Goal: Communication & Community: Participate in discussion

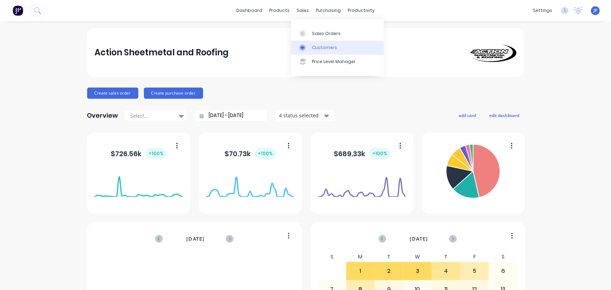
click at [312, 46] on div "Customers" at bounding box center [324, 47] width 25 height 6
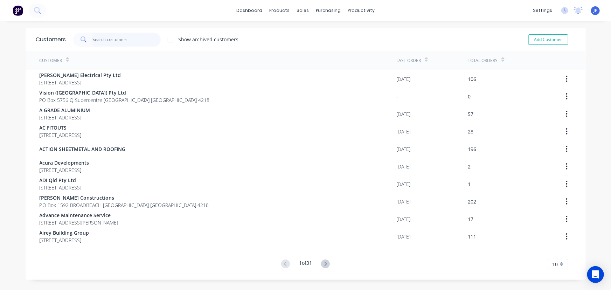
click at [114, 39] on input "text" at bounding box center [126, 40] width 68 height 14
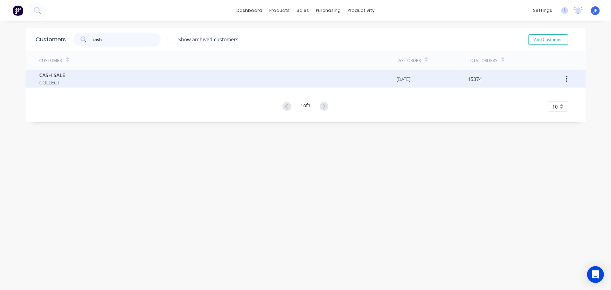
type input "cash"
click at [47, 78] on span "CASH SALE" at bounding box center [53, 74] width 26 height 7
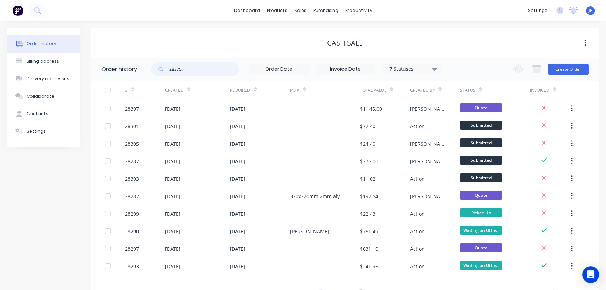
type input "28375"
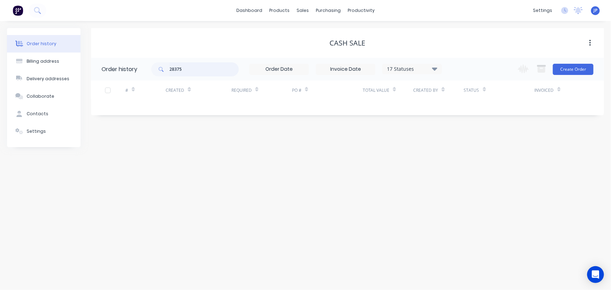
click at [189, 69] on input "28375" at bounding box center [203, 69] width 69 height 14
type input "28325"
drag, startPoint x: 189, startPoint y: 69, endPoint x: 171, endPoint y: 69, distance: 18.2
click at [171, 69] on input "28325" at bounding box center [203, 69] width 69 height 14
type input "28305"
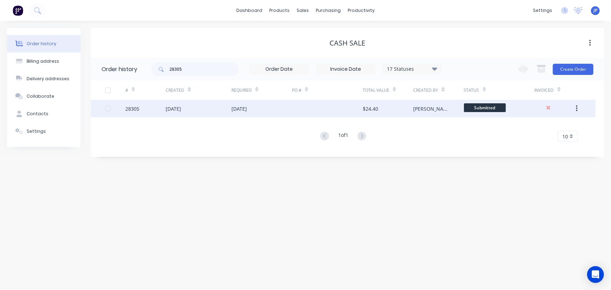
click at [172, 108] on div "[DATE]" at bounding box center [173, 108] width 15 height 7
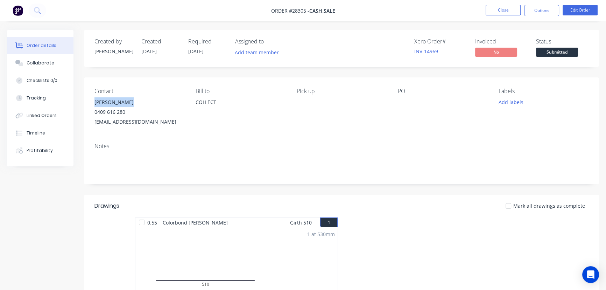
drag, startPoint x: 126, startPoint y: 100, endPoint x: 92, endPoint y: 103, distance: 34.4
click at [92, 103] on div "Contact Clive Pidgeon 0409 616 280 clivepidgeon@gmail.com Bill to COLLECT Pick …" at bounding box center [341, 107] width 515 height 60
copy div "Clive Pidgeon"
click at [529, 12] on button "Options" at bounding box center [541, 10] width 35 height 11
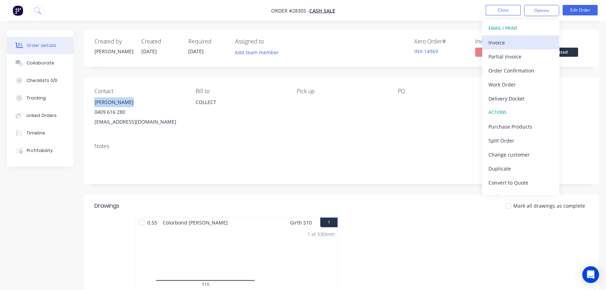
click at [507, 42] on div "Invoice" at bounding box center [521, 42] width 64 height 10
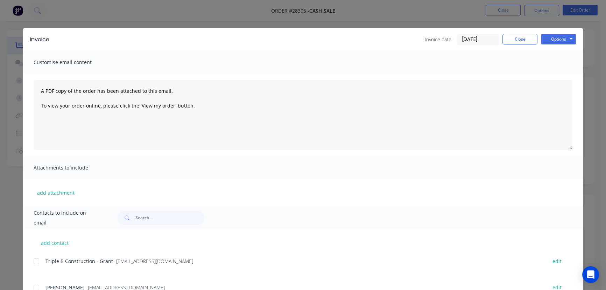
click at [485, 39] on input "[DATE]" at bounding box center [477, 39] width 41 height 10
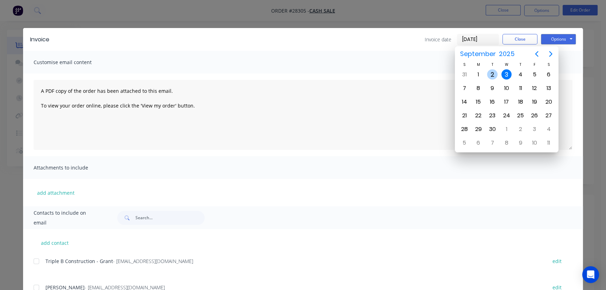
click at [491, 78] on div "2" at bounding box center [492, 74] width 10 height 10
type input "02/09/25"
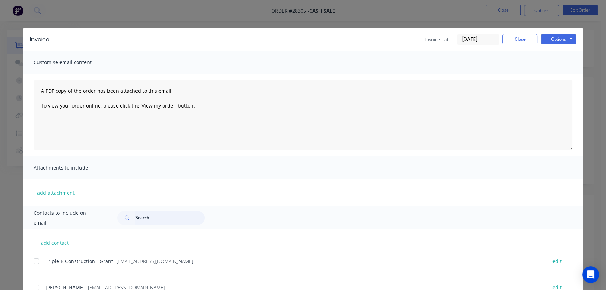
click at [139, 217] on input "text" at bounding box center [169, 218] width 69 height 14
paste input "Clive Pidgeon"
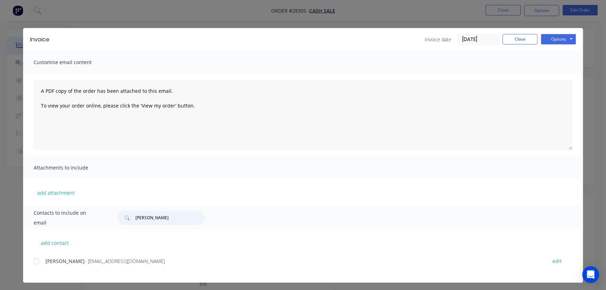
type input "Clive Pidgeon"
drag, startPoint x: 136, startPoint y: 265, endPoint x: 41, endPoint y: 266, distance: 94.8
click at [41, 266] on div "Clive Pidgeon - clivepidgeon@gmail.com edit" at bounding box center [308, 265] width 549 height 18
copy div "Clive Pidgeon - clivepidgeon@gmail.com"
click at [551, 38] on button "Options" at bounding box center [558, 39] width 35 height 10
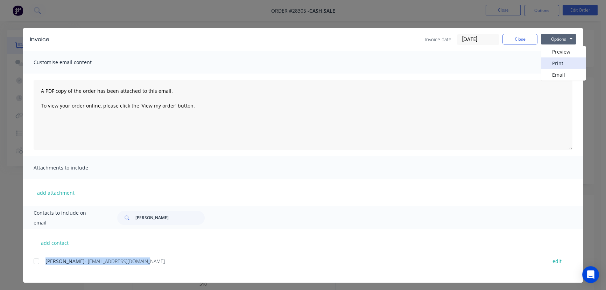
click at [546, 59] on button "Print" at bounding box center [563, 63] width 45 height 12
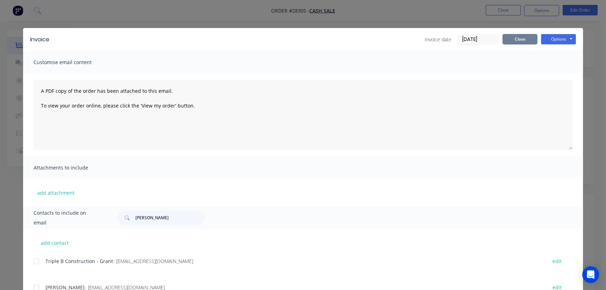
click at [509, 38] on button "Close" at bounding box center [520, 39] width 35 height 10
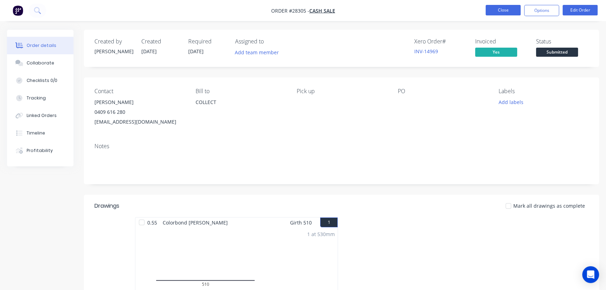
click at [493, 13] on button "Close" at bounding box center [503, 10] width 35 height 10
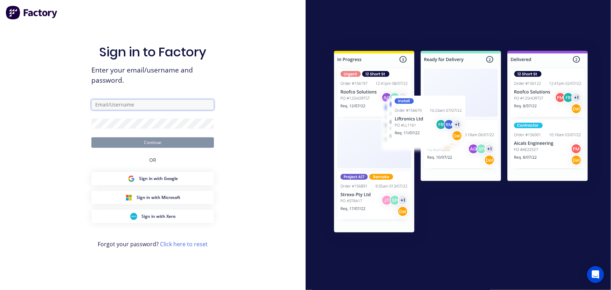
type input "jane.prowse@actionsheetmetal.com"
click at [188, 143] on button "Continue" at bounding box center [152, 142] width 122 height 10
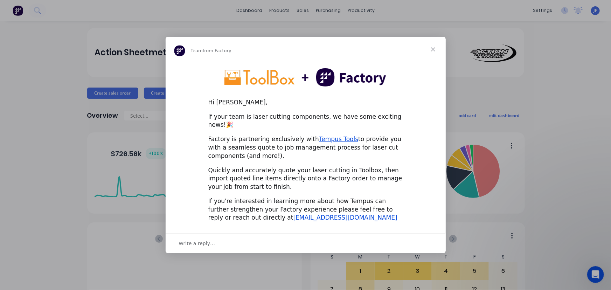
click at [429, 52] on span "Close" at bounding box center [432, 49] width 25 height 25
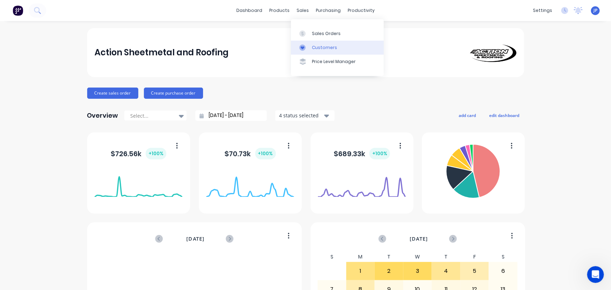
click at [314, 46] on div "Customers" at bounding box center [324, 47] width 25 height 6
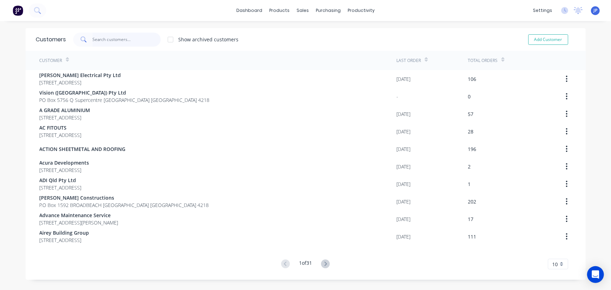
drag, startPoint x: 109, startPoint y: 33, endPoint x: 108, endPoint y: 40, distance: 7.1
click at [109, 33] on input "text" at bounding box center [126, 40] width 68 height 14
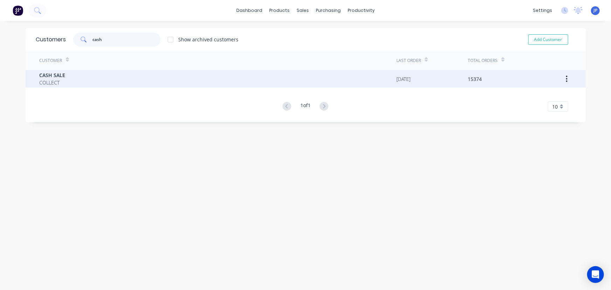
type input "cash"
click at [48, 80] on span "COLLECT" at bounding box center [53, 82] width 26 height 7
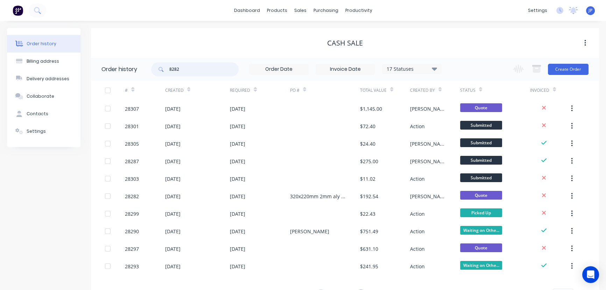
type input "8282"
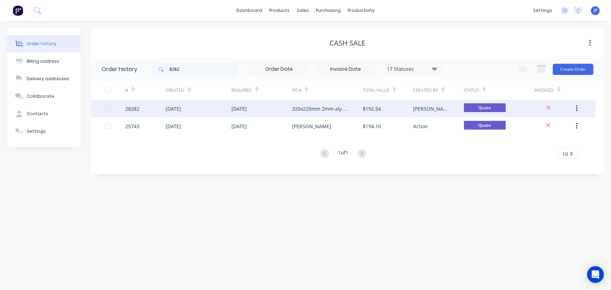
click at [181, 110] on div "[DATE]" at bounding box center [173, 108] width 15 height 7
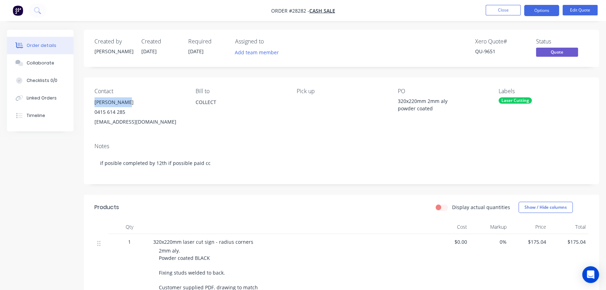
drag, startPoint x: 126, startPoint y: 101, endPoint x: 87, endPoint y: 105, distance: 39.4
click at [87, 105] on div "Contact Elena Cherry 0415 614 285 elenavcherry@gmail.com Bill to COLLECT Pick u…" at bounding box center [341, 107] width 515 height 60
copy div "Elena Cherry"
click at [535, 11] on button "Options" at bounding box center [541, 10] width 35 height 11
click at [508, 9] on button "Close" at bounding box center [503, 10] width 35 height 10
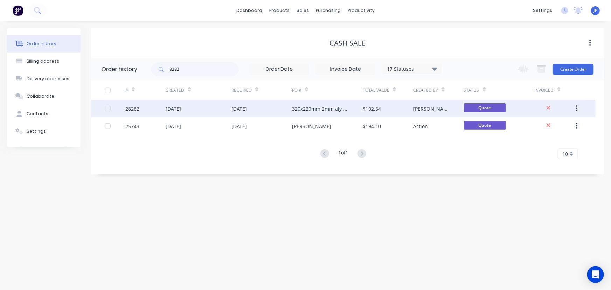
click at [335, 105] on div "320x220mm 2mm aly powder coated" at bounding box center [320, 108] width 57 height 7
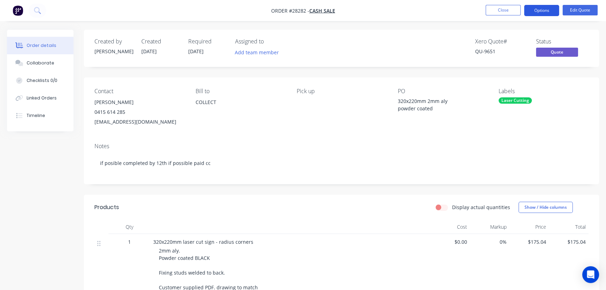
click at [546, 11] on button "Options" at bounding box center [541, 10] width 35 height 11
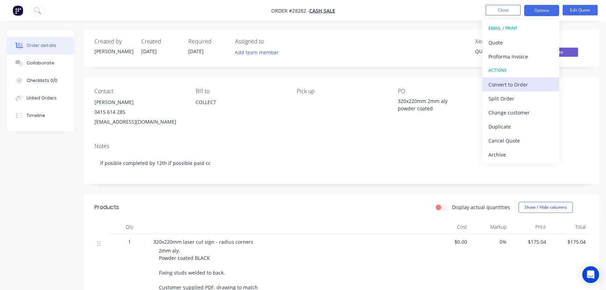
click at [517, 84] on div "Convert to Order" at bounding box center [521, 84] width 64 height 10
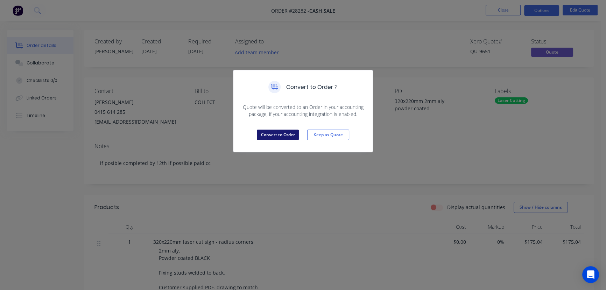
click at [294, 132] on button "Convert to Order" at bounding box center [278, 134] width 42 height 10
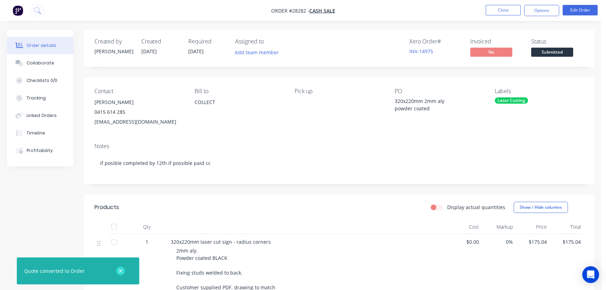
click at [119, 269] on icon "button" at bounding box center [120, 271] width 5 height 6
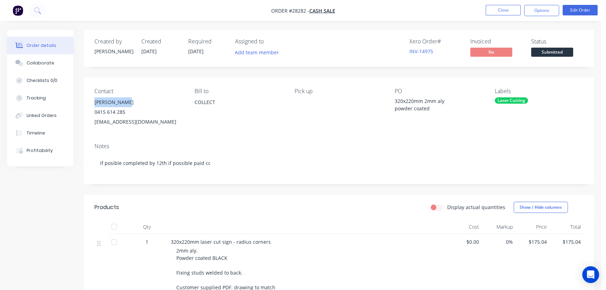
drag, startPoint x: 127, startPoint y: 100, endPoint x: 96, endPoint y: 103, distance: 31.9
click at [96, 103] on div "Elena Cherry" at bounding box center [138, 102] width 89 height 10
copy div "Elena Cherry"
click at [535, 8] on button "Options" at bounding box center [541, 10] width 35 height 11
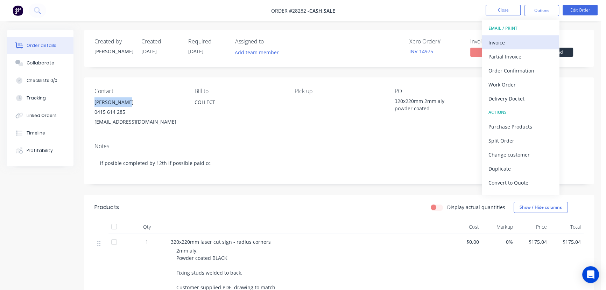
click at [510, 41] on div "Invoice" at bounding box center [521, 42] width 64 height 10
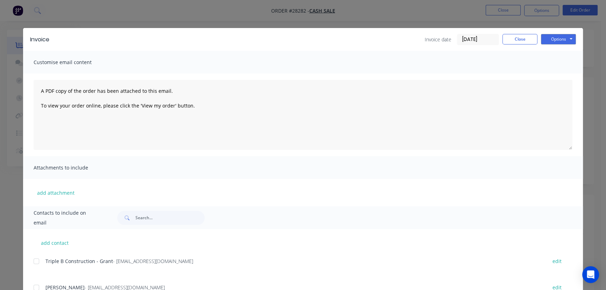
click at [486, 41] on input "[DATE]" at bounding box center [477, 39] width 41 height 10
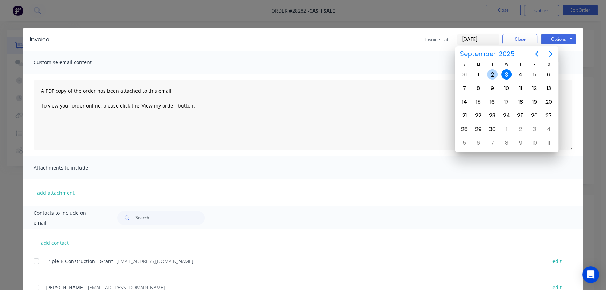
click at [493, 72] on div "2" at bounding box center [492, 74] width 10 height 10
type input "02/09/25"
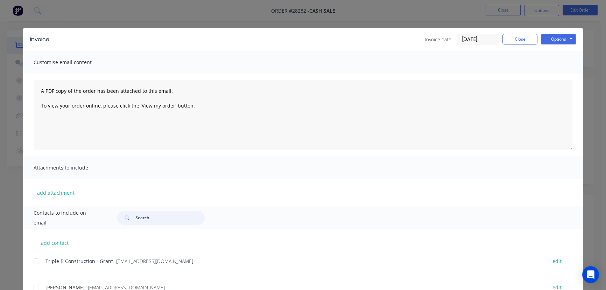
click at [141, 217] on input "text" at bounding box center [169, 218] width 69 height 14
paste input "Elena Cherry"
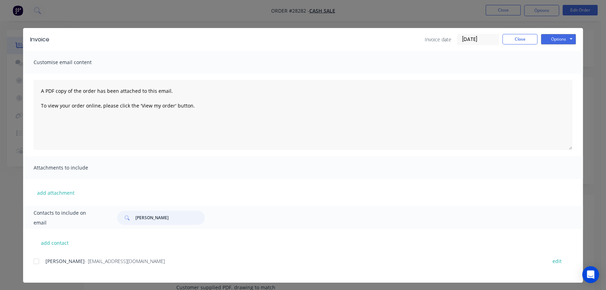
type input "Elena Cherry"
drag, startPoint x: 138, startPoint y: 262, endPoint x: 41, endPoint y: 271, distance: 97.0
click at [41, 271] on div "Elena Cherry - elenavcherry@gmail.com edit" at bounding box center [308, 265] width 549 height 18
copy div "Elena Cherry - elenavcherry@gmail.com"
click at [546, 38] on button "Options" at bounding box center [558, 39] width 35 height 10
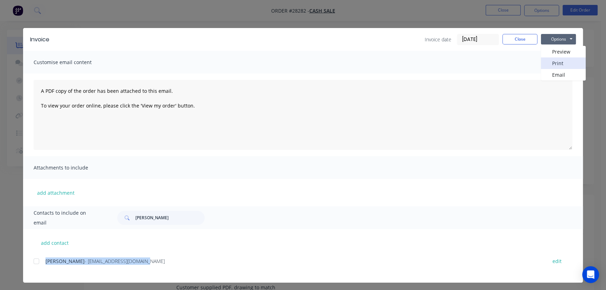
click at [543, 62] on button "Print" at bounding box center [563, 63] width 45 height 12
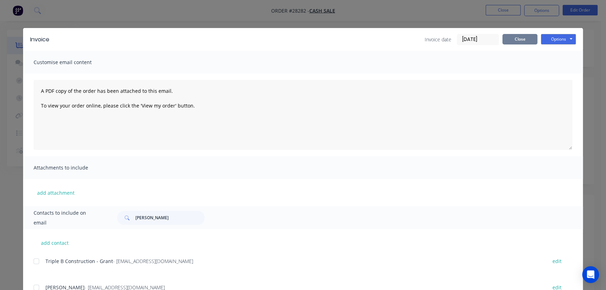
click at [511, 40] on button "Close" at bounding box center [520, 39] width 35 height 10
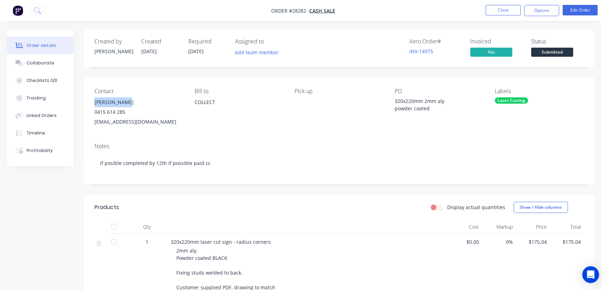
drag, startPoint x: 125, startPoint y: 101, endPoint x: 93, endPoint y: 100, distance: 31.9
click at [93, 100] on div "Contact Elena Cherry 0415 614 285 elenavcherry@gmail.com Bill to COLLECT Pick u…" at bounding box center [339, 107] width 510 height 60
copy div "Elena Cherry"
drag, startPoint x: 155, startPoint y: 121, endPoint x: 85, endPoint y: 127, distance: 70.2
click at [85, 127] on div "Contact Elena Cherry 0415 614 285 elenavcherry@gmail.com Bill to COLLECT Pick u…" at bounding box center [339, 107] width 510 height 60
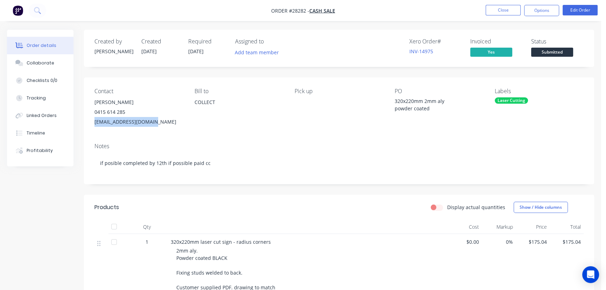
copy div "elenavcherry@gmail.com"
click at [494, 13] on button "Close" at bounding box center [503, 10] width 35 height 10
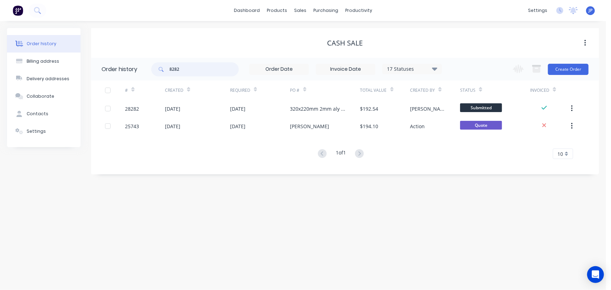
drag, startPoint x: 189, startPoint y: 71, endPoint x: 157, endPoint y: 71, distance: 31.5
click at [157, 71] on div "8282" at bounding box center [194, 69] width 87 height 14
type input "28303"
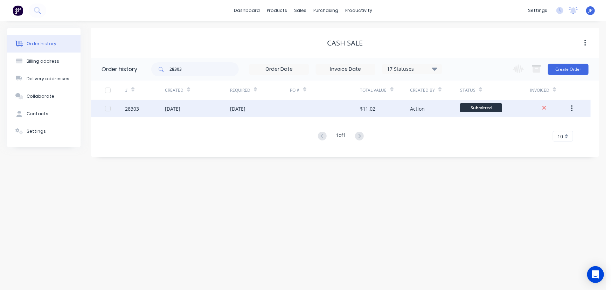
click at [166, 111] on div "02 Sep 2025" at bounding box center [172, 108] width 15 height 7
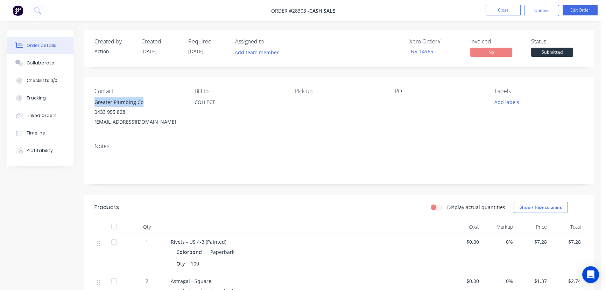
drag, startPoint x: 145, startPoint y: 100, endPoint x: 92, endPoint y: 102, distance: 52.5
click at [92, 102] on div "Contact Greater Plumbing Co 0433 955 828 info@greaterplumbingco.com.au Bill to …" at bounding box center [339, 107] width 510 height 60
copy div "Greater Plumbing Co"
click at [545, 10] on button "Options" at bounding box center [541, 10] width 35 height 11
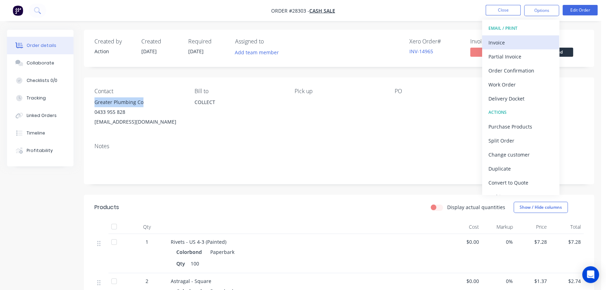
click at [500, 42] on div "Invoice" at bounding box center [521, 42] width 64 height 10
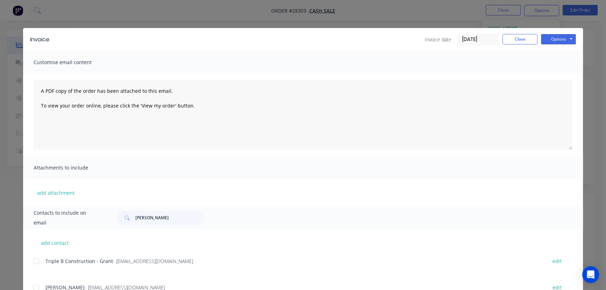
click at [487, 42] on input "[DATE]" at bounding box center [477, 39] width 41 height 10
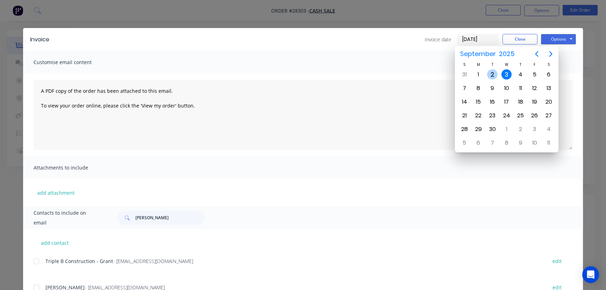
click at [492, 73] on div "2" at bounding box center [492, 74] width 10 height 10
type input "02/09/25"
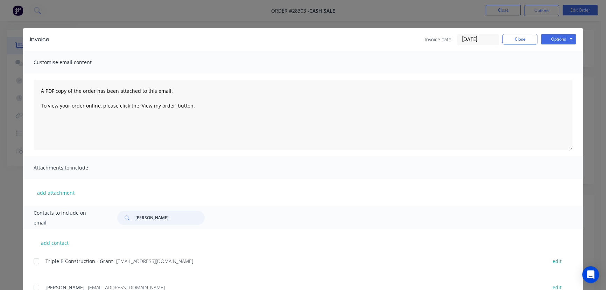
drag, startPoint x: 160, startPoint y: 217, endPoint x: 123, endPoint y: 220, distance: 36.8
click at [123, 220] on div "Elena Cherry" at bounding box center [160, 218] width 87 height 14
paste input "Greater Plumbing Co"
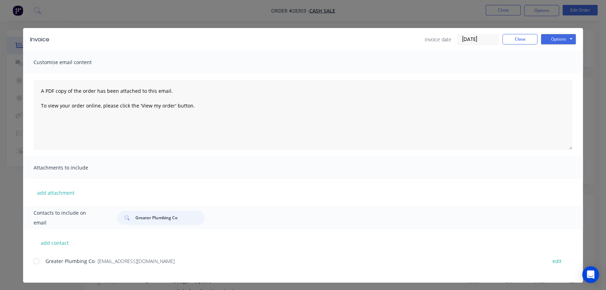
type input "Greater Plumbing Co"
drag, startPoint x: 171, startPoint y: 266, endPoint x: 33, endPoint y: 270, distance: 138.3
click at [34, 270] on div "Greater Plumbing Co - info@greaterplumbingco.com.au edit" at bounding box center [308, 265] width 549 height 18
copy div "Greater Plumbing Co - info@greaterplumbingco.com.au"
click at [557, 38] on button "Options" at bounding box center [558, 39] width 35 height 10
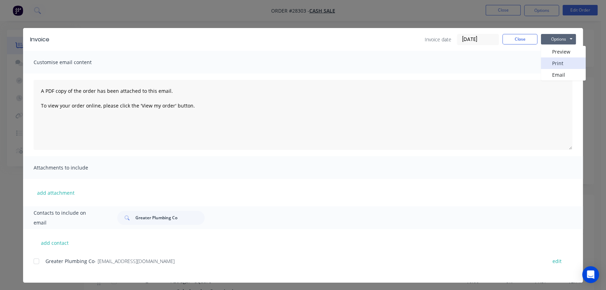
click at [553, 62] on button "Print" at bounding box center [563, 63] width 45 height 12
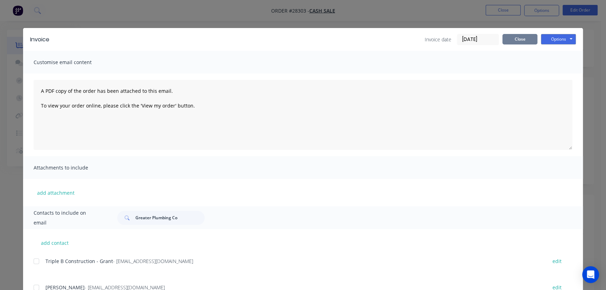
click at [521, 41] on button "Close" at bounding box center [520, 39] width 35 height 10
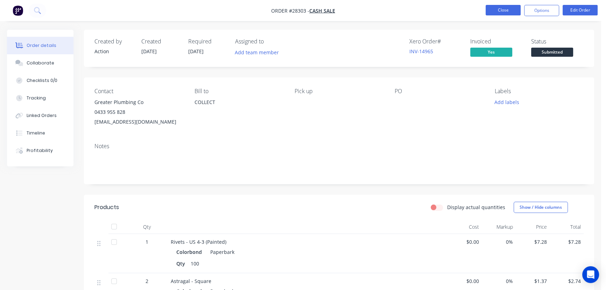
click at [494, 9] on button "Close" at bounding box center [503, 10] width 35 height 10
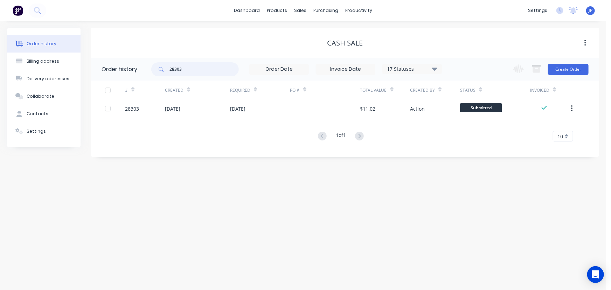
drag, startPoint x: 195, startPoint y: 71, endPoint x: 160, endPoint y: 73, distance: 35.4
click at [160, 73] on div "28303" at bounding box center [194, 69] width 87 height 14
type input "28299"
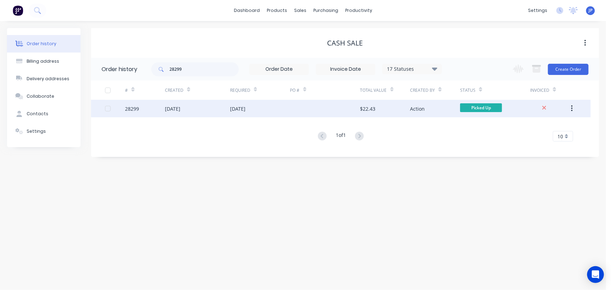
click at [180, 106] on div "02 Sep 2025" at bounding box center [172, 108] width 15 height 7
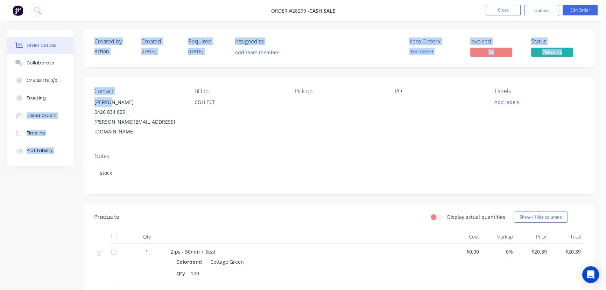
drag, startPoint x: 114, startPoint y: 103, endPoint x: 84, endPoint y: 103, distance: 30.8
click at [84, 103] on div "Order details Collaborate Checklists 0/0 Tracking Linked Orders Timeline Profit…" at bounding box center [300, 219] width 601 height 378
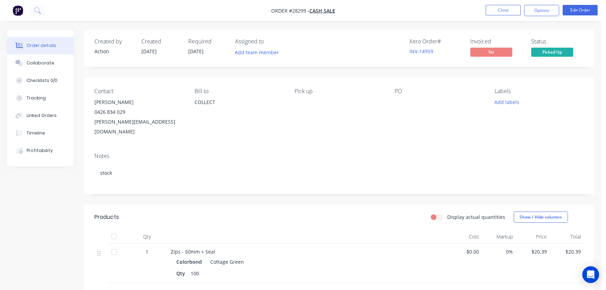
click at [138, 108] on div "0426 834 029" at bounding box center [138, 112] width 89 height 10
drag, startPoint x: 109, startPoint y: 102, endPoint x: 93, endPoint y: 104, distance: 16.2
click at [93, 104] on div "Contact Flavio 0426 834 029 rochelle@nfistallations.com Bill to COLLECT Pick up…" at bounding box center [339, 112] width 510 height 70
copy div "Flavio"
click at [531, 11] on button "Options" at bounding box center [541, 10] width 35 height 11
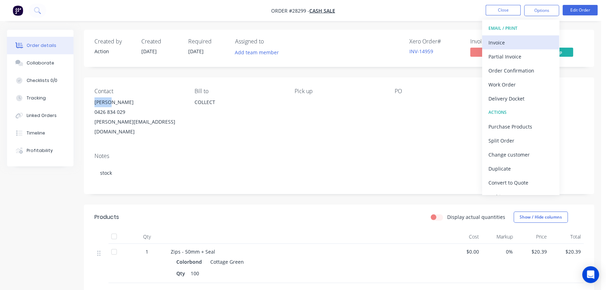
click at [498, 43] on div "Invoice" at bounding box center [521, 42] width 64 height 10
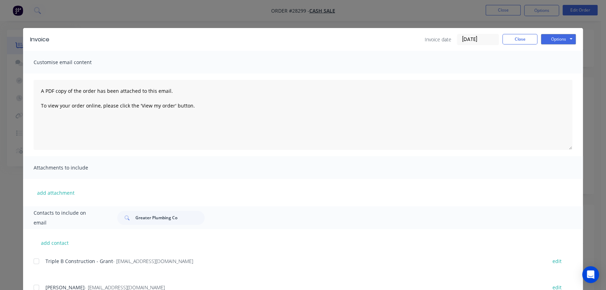
click at [491, 39] on input "[DATE]" at bounding box center [477, 39] width 41 height 10
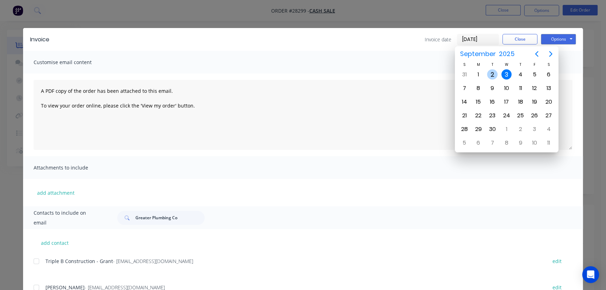
click at [493, 72] on div "2" at bounding box center [492, 74] width 10 height 10
type input "02/09/25"
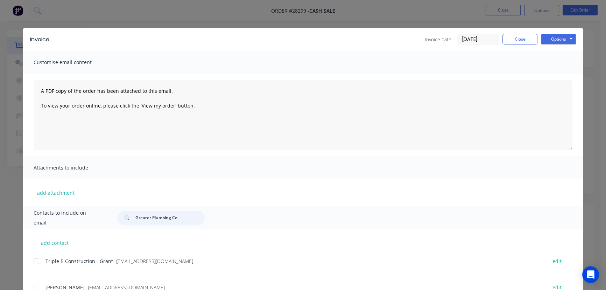
drag, startPoint x: 178, startPoint y: 221, endPoint x: 125, endPoint y: 221, distance: 52.8
click at [125, 221] on div "Greater Plumbing Co" at bounding box center [160, 218] width 87 height 14
paste input "Flavi"
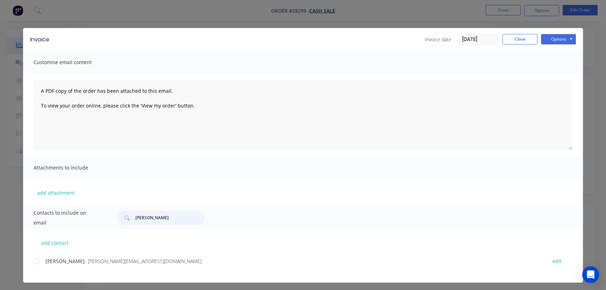
type input "Flavio"
drag, startPoint x: 125, startPoint y: 264, endPoint x: 42, endPoint y: 266, distance: 83.3
click at [42, 266] on div "Flavio - rochelle@nfistallations.com edit" at bounding box center [308, 265] width 549 height 18
copy div "Flavio - rochelle@nfistallations.com"
click at [555, 41] on button "Options" at bounding box center [558, 39] width 35 height 10
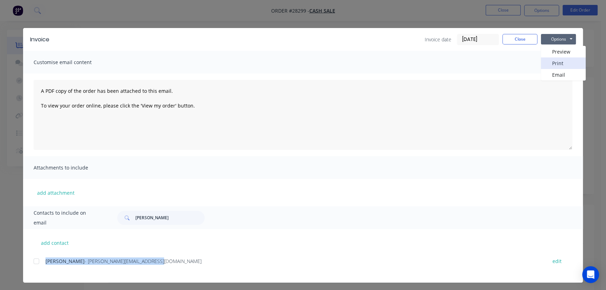
click at [552, 61] on button "Print" at bounding box center [563, 63] width 45 height 12
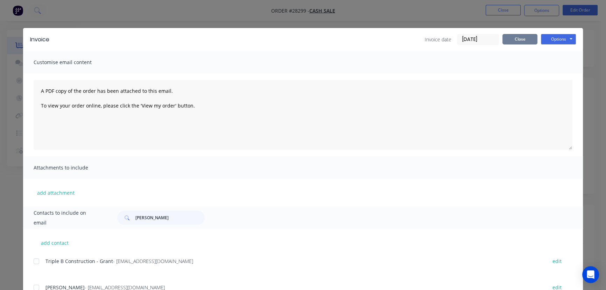
click at [509, 37] on button "Close" at bounding box center [520, 39] width 35 height 10
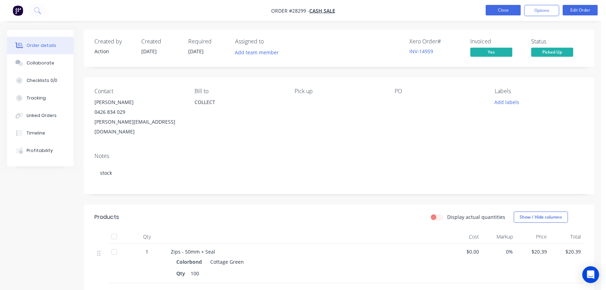
click at [495, 10] on button "Close" at bounding box center [503, 10] width 35 height 10
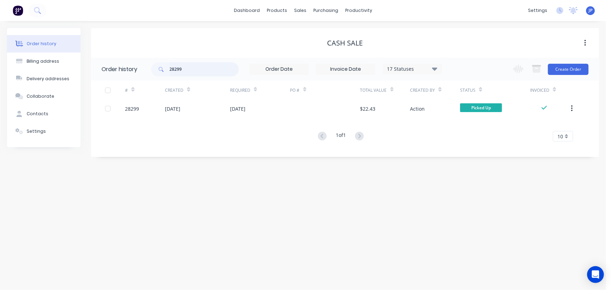
click at [184, 70] on input "28299" at bounding box center [203, 69] width 69 height 14
type input "282"
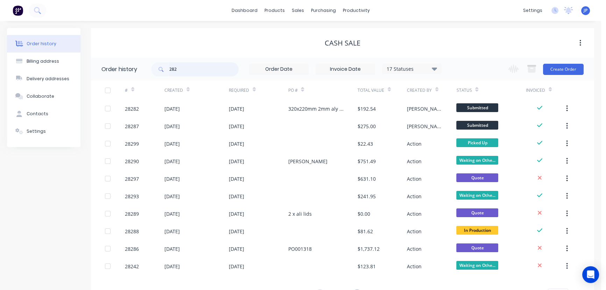
click at [184, 70] on input "282" at bounding box center [203, 69] width 69 height 14
type input "28290"
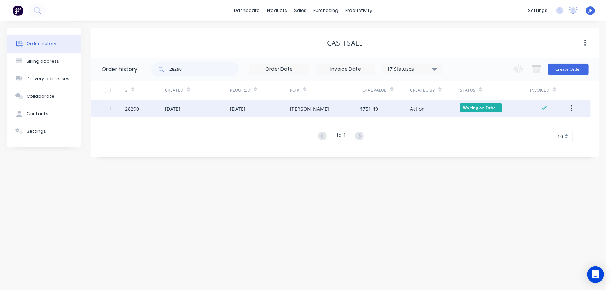
click at [175, 109] on div "02 Sep 2025" at bounding box center [172, 108] width 15 height 7
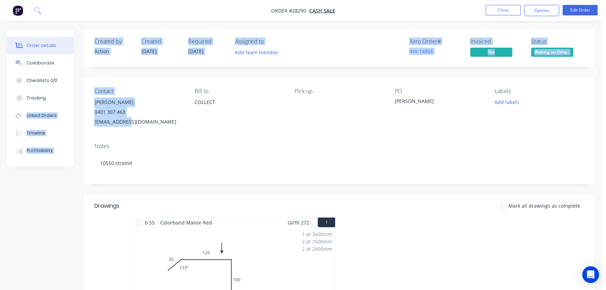
drag, startPoint x: 135, startPoint y: 123, endPoint x: 82, endPoint y: 105, distance: 55.4
click at [134, 115] on div "0401 307 463" at bounding box center [138, 112] width 89 height 10
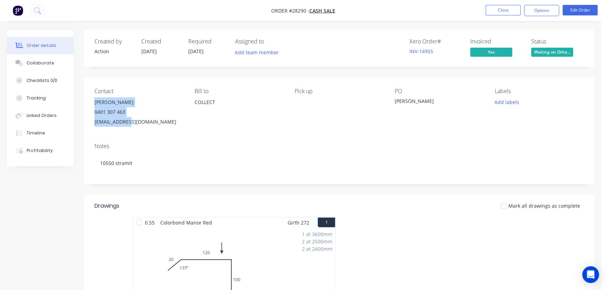
drag, startPoint x: 132, startPoint y: 120, endPoint x: 86, endPoint y: 101, distance: 48.8
click at [86, 101] on div "Contact Craig Brown 0401 307 463 cb60@live.com Bill to COLLECT Pick up PO craig…" at bounding box center [339, 107] width 510 height 60
copy div "Craig Brown 0401 307 463 cb60@live.com"
click at [500, 8] on button "Close" at bounding box center [503, 10] width 35 height 10
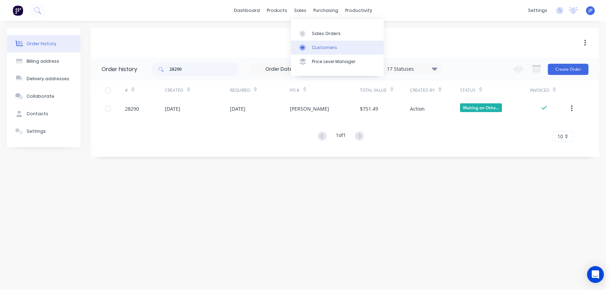
click at [317, 47] on div "Customers" at bounding box center [324, 47] width 25 height 6
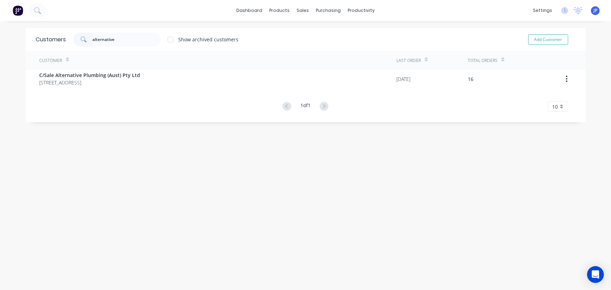
type input "alternative"
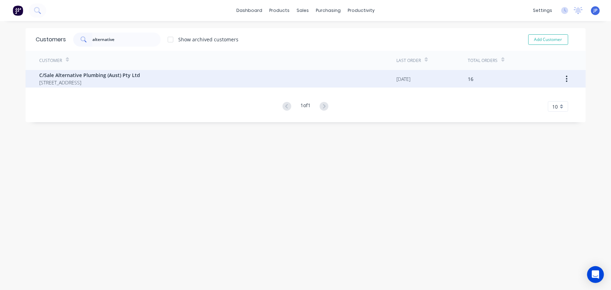
click at [83, 72] on span "C/Sale Alternative Plumbing (Aust) Pty Ltd" at bounding box center [90, 74] width 101 height 7
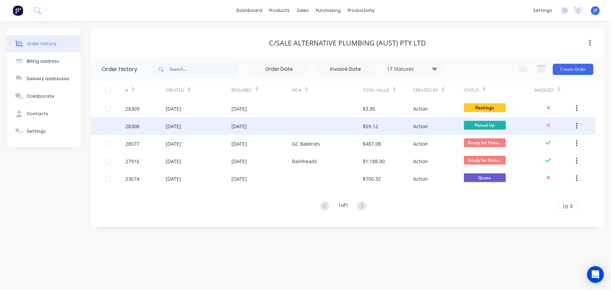
click at [175, 128] on div "[DATE]" at bounding box center [173, 125] width 15 height 7
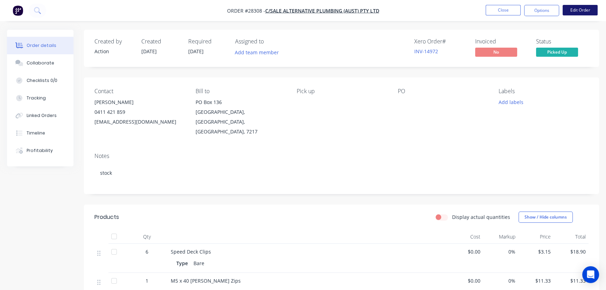
click at [575, 13] on button "Edit Order" at bounding box center [580, 10] width 35 height 10
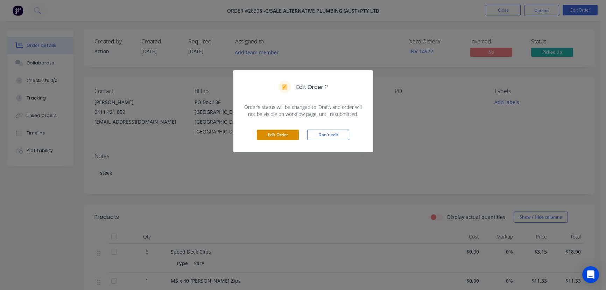
click at [290, 131] on button "Edit Order" at bounding box center [278, 134] width 42 height 10
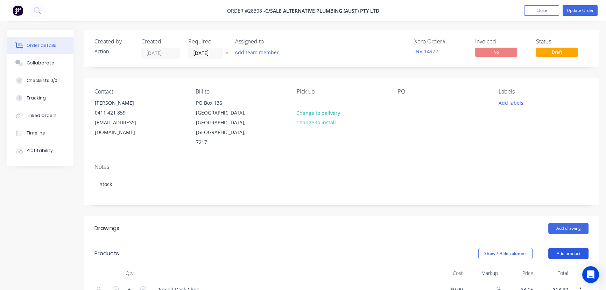
click at [560, 248] on button "Add product" at bounding box center [568, 253] width 40 height 11
click at [547, 266] on div "Product catalogue" at bounding box center [555, 271] width 54 height 10
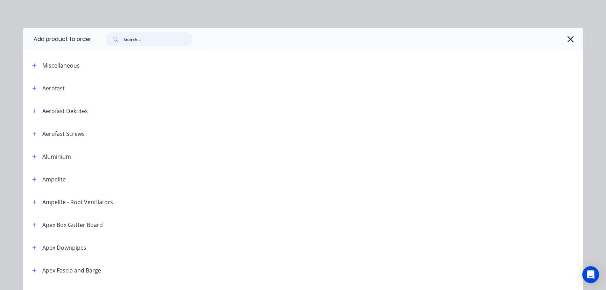
click at [135, 40] on input "text" at bounding box center [158, 39] width 69 height 14
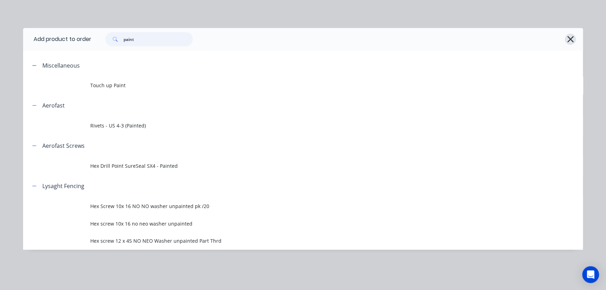
type input "paint"
click at [568, 41] on icon "button" at bounding box center [570, 39] width 6 height 6
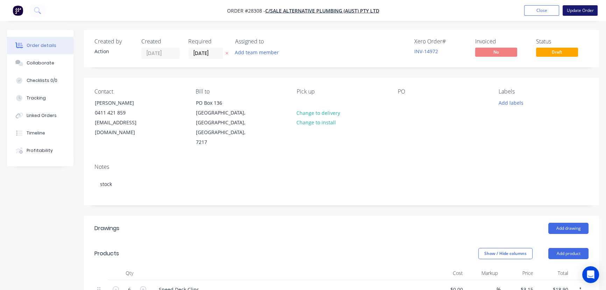
click at [572, 10] on button "Update Order" at bounding box center [580, 10] width 35 height 10
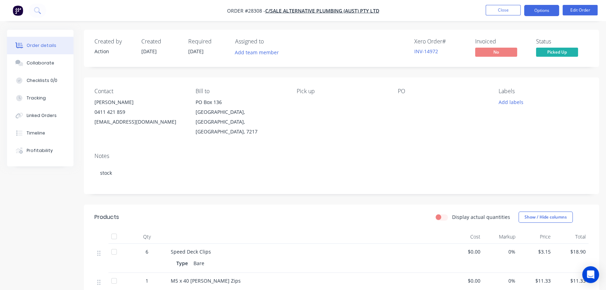
click at [552, 10] on button "Options" at bounding box center [541, 10] width 35 height 11
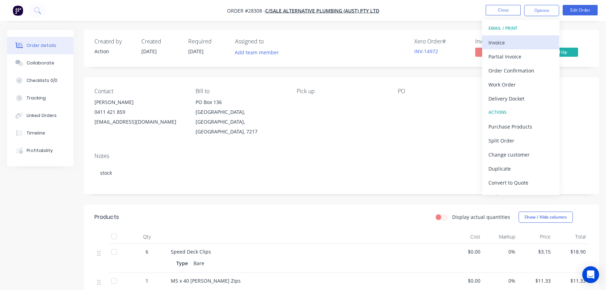
click at [514, 44] on div "Invoice" at bounding box center [521, 42] width 64 height 10
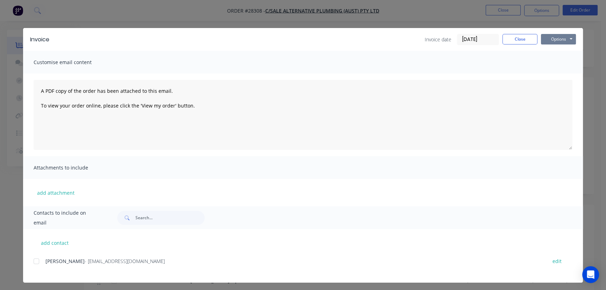
click at [552, 43] on button "Options" at bounding box center [558, 39] width 35 height 10
click at [552, 61] on button "Print" at bounding box center [563, 63] width 45 height 12
click at [513, 35] on button "Close" at bounding box center [520, 39] width 35 height 10
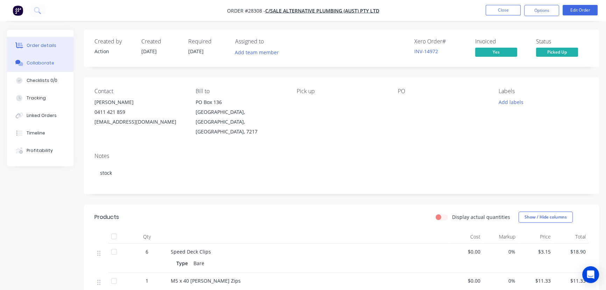
click at [49, 63] on div "Collaborate" at bounding box center [41, 63] width 28 height 6
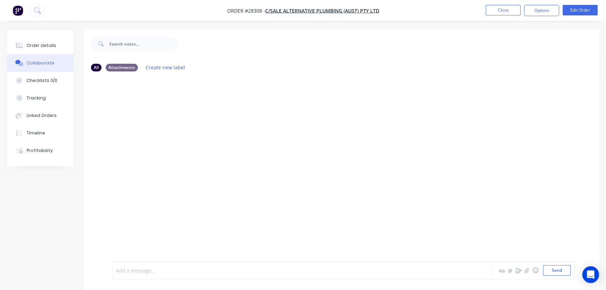
click at [123, 269] on div at bounding box center [286, 270] width 341 height 7
click at [505, 10] on button "Close" at bounding box center [503, 10] width 35 height 10
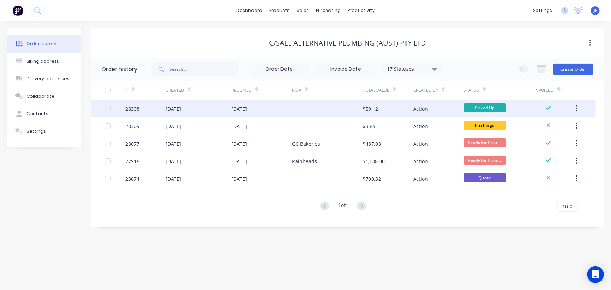
click at [174, 111] on div "02 Sep 2025" at bounding box center [173, 108] width 15 height 7
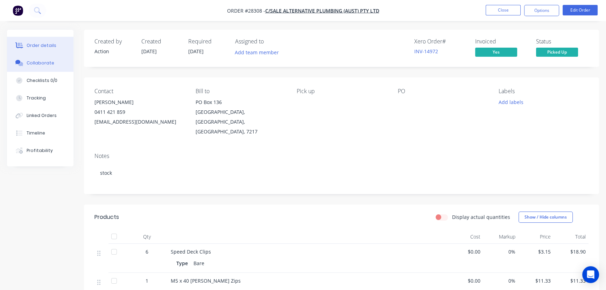
click at [50, 60] on div "Collaborate" at bounding box center [41, 63] width 28 height 6
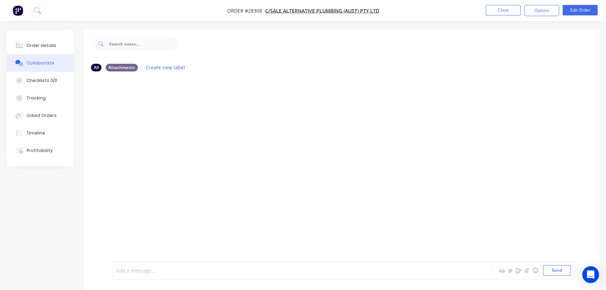
click at [128, 273] on div at bounding box center [286, 270] width 341 height 7
click at [560, 273] on button "Send" at bounding box center [557, 270] width 28 height 10
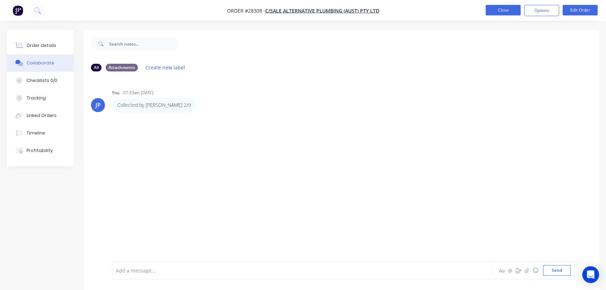
click at [502, 11] on button "Close" at bounding box center [503, 10] width 35 height 10
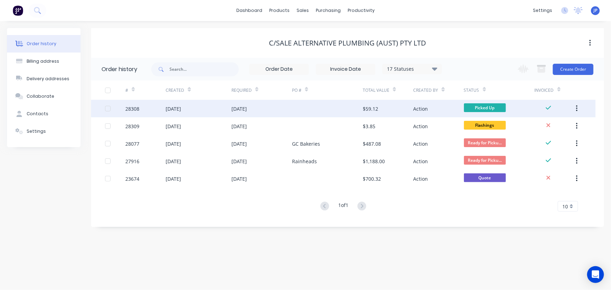
click at [576, 106] on icon "button" at bounding box center [577, 109] width 2 height 8
click at [546, 126] on div "Archive" at bounding box center [552, 127] width 54 height 10
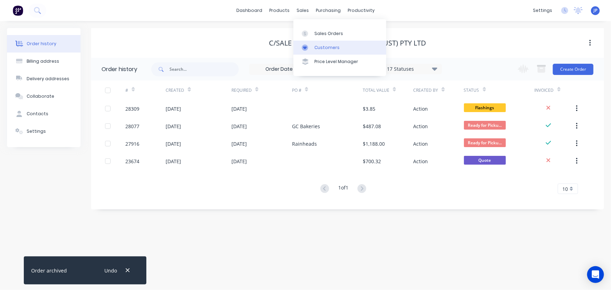
click at [316, 46] on div "Customers" at bounding box center [326, 47] width 25 height 6
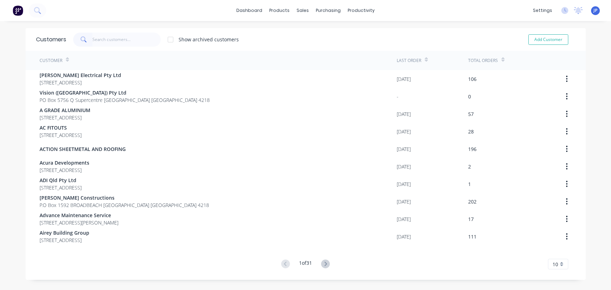
click at [120, 40] on input "text" at bounding box center [126, 40] width 68 height 14
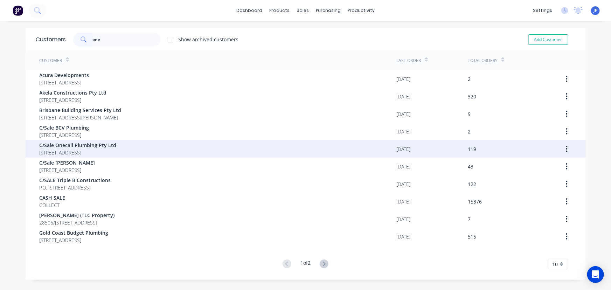
type input "one"
click at [86, 148] on span "C/Sale Onecall Plumbing Pty Ltd" at bounding box center [78, 144] width 77 height 7
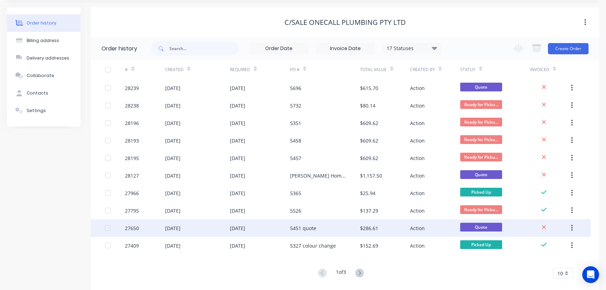
scroll to position [31, 0]
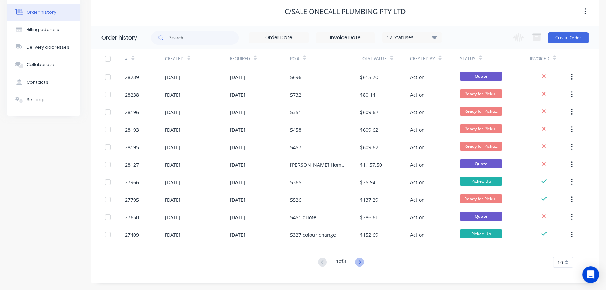
click at [359, 261] on icon at bounding box center [359, 262] width 9 height 9
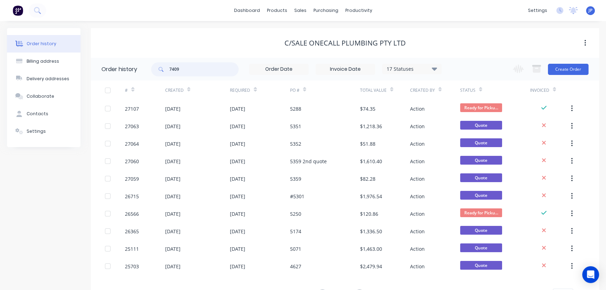
type input "7409"
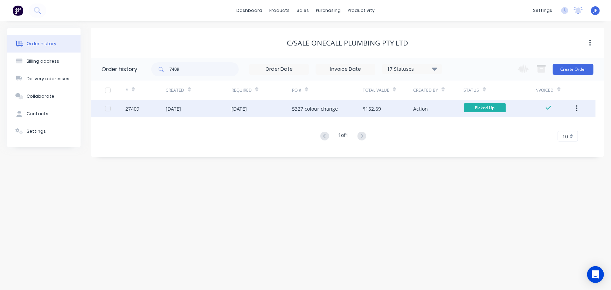
click at [180, 108] on div "[DATE]" at bounding box center [173, 108] width 15 height 7
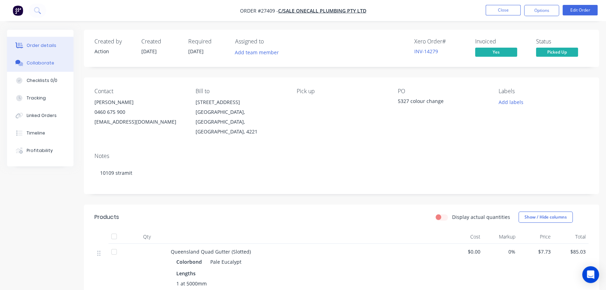
click at [53, 64] on button "Collaborate" at bounding box center [40, 62] width 66 height 17
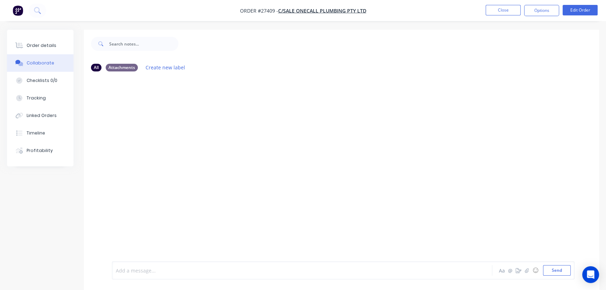
click at [134, 269] on div at bounding box center [286, 270] width 341 height 7
click at [549, 269] on button "Send" at bounding box center [557, 270] width 28 height 10
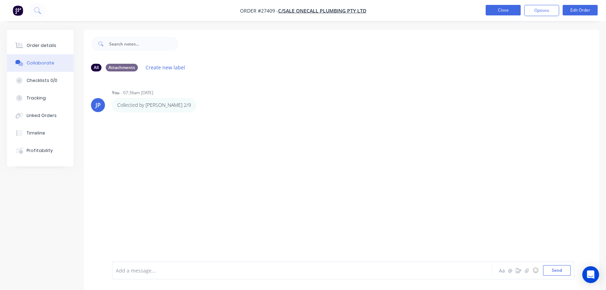
click at [497, 13] on button "Close" at bounding box center [503, 10] width 35 height 10
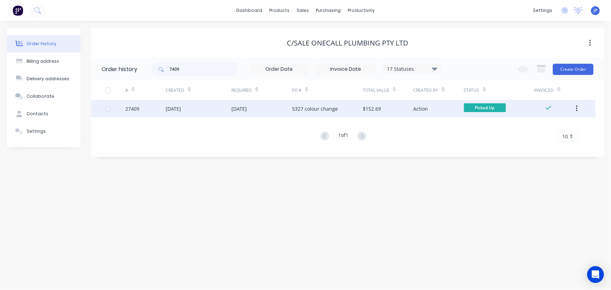
click at [576, 107] on icon "button" at bounding box center [577, 109] width 2 height 8
click at [543, 127] on div "Archive" at bounding box center [552, 127] width 54 height 10
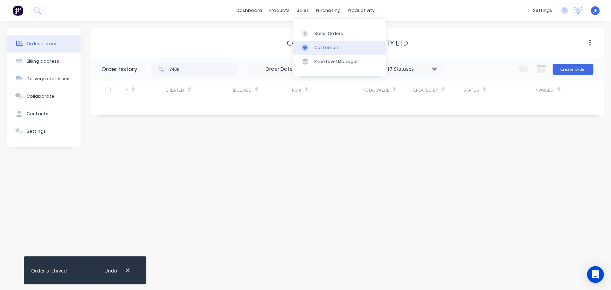
click at [322, 44] on link "Customers" at bounding box center [339, 48] width 93 height 14
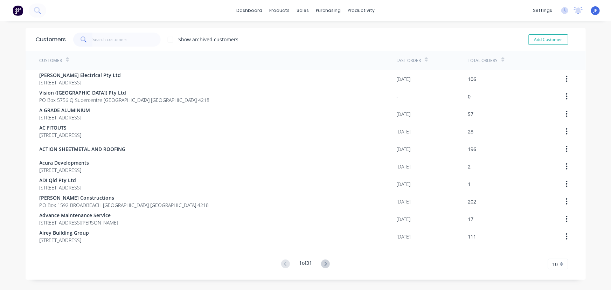
click at [115, 40] on input "text" at bounding box center [126, 40] width 68 height 14
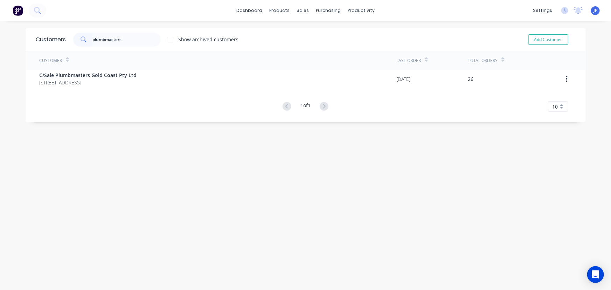
type input "plumbmasters"
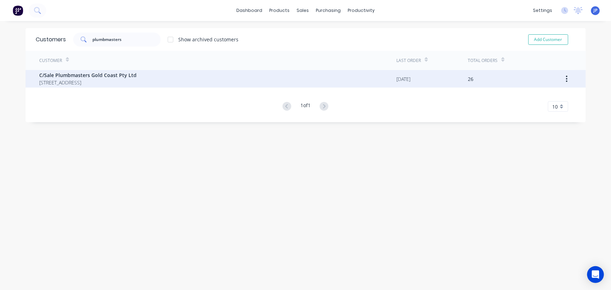
click at [90, 77] on span "C/Sale Plumbmasters Gold Coast Pty Ltd" at bounding box center [88, 74] width 97 height 7
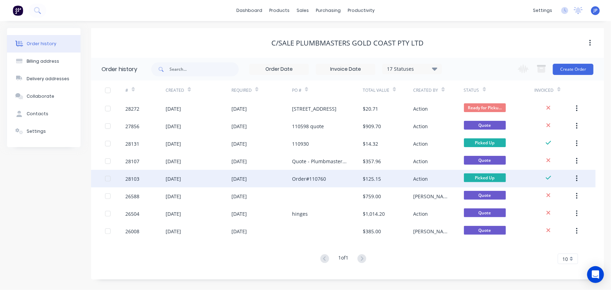
click at [170, 177] on div "[DATE]" at bounding box center [173, 178] width 15 height 7
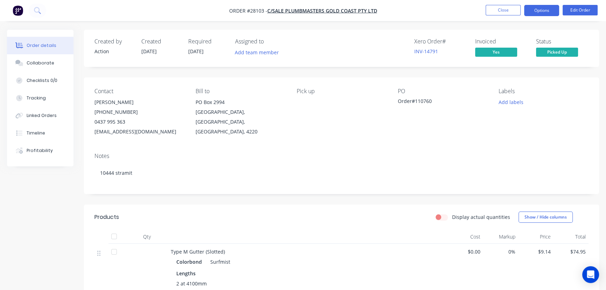
click at [533, 11] on button "Options" at bounding box center [541, 10] width 35 height 11
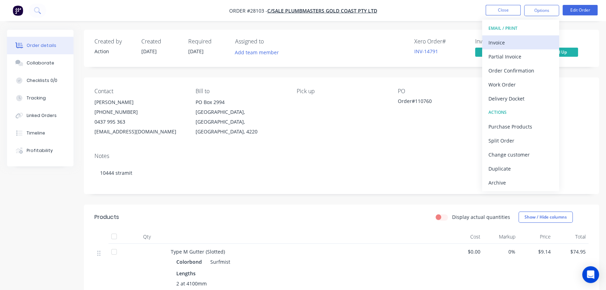
click at [508, 41] on div "Invoice" at bounding box center [521, 42] width 64 height 10
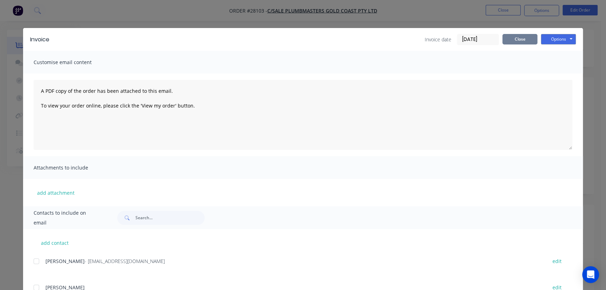
click at [517, 41] on button "Close" at bounding box center [520, 39] width 35 height 10
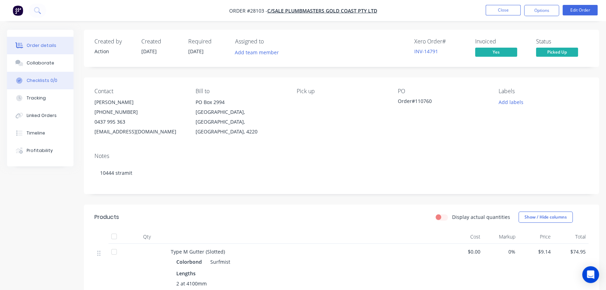
drag, startPoint x: 47, startPoint y: 63, endPoint x: 49, endPoint y: 76, distance: 12.8
click at [47, 64] on div "Collaborate" at bounding box center [41, 63] width 28 height 6
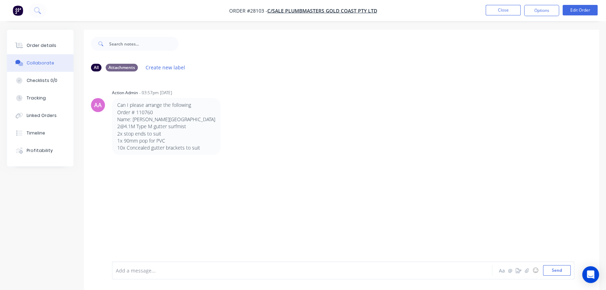
click at [121, 274] on div "Add a message..." at bounding box center [286, 270] width 341 height 10
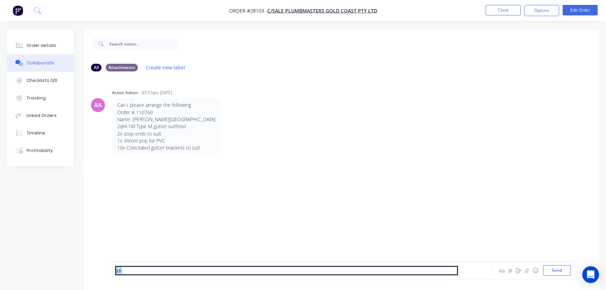
drag, startPoint x: 133, startPoint y: 269, endPoint x: 105, endPoint y: 266, distance: 28.5
click at [105, 266] on div "sn Aa @ ☺ Send" at bounding box center [341, 270] width 515 height 39
click at [247, 165] on div "AA Action Admin - 03:57pm 25/08/25 Can I please arrange the following Order # 1…" at bounding box center [341, 169] width 515 height 184
click at [133, 269] on div "sn" at bounding box center [286, 270] width 341 height 7
click at [505, 11] on button "Close" at bounding box center [503, 10] width 35 height 10
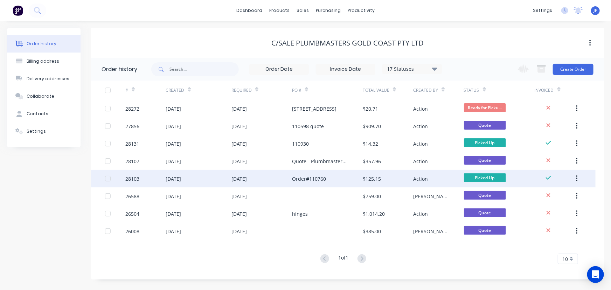
click at [133, 177] on div "28103" at bounding box center [132, 178] width 14 height 7
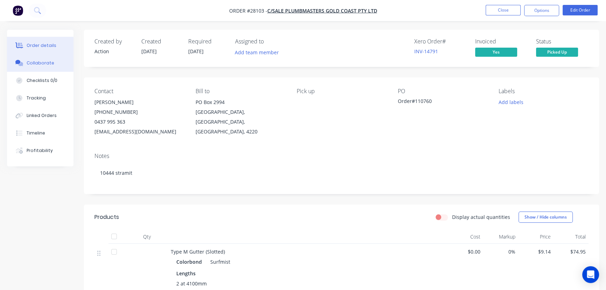
drag, startPoint x: 49, startPoint y: 59, endPoint x: 49, endPoint y: 65, distance: 6.3
click at [49, 59] on button "Collaborate" at bounding box center [40, 62] width 66 height 17
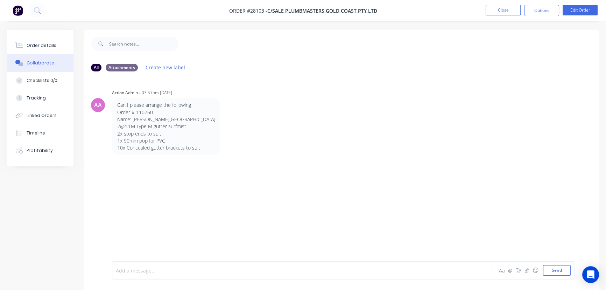
click at [131, 271] on div at bounding box center [286, 270] width 341 height 7
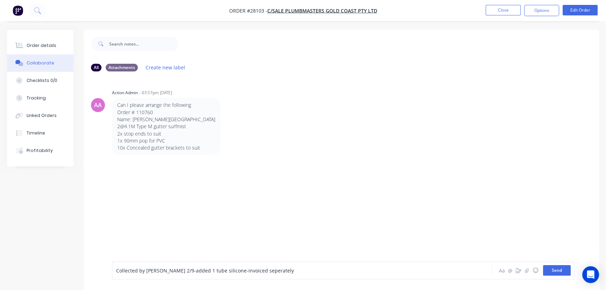
click at [549, 269] on button "Send" at bounding box center [557, 270] width 28 height 10
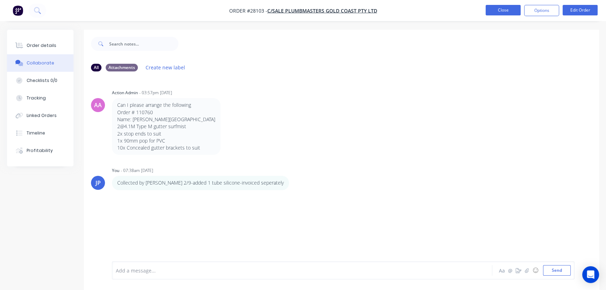
click at [496, 9] on button "Close" at bounding box center [503, 10] width 35 height 10
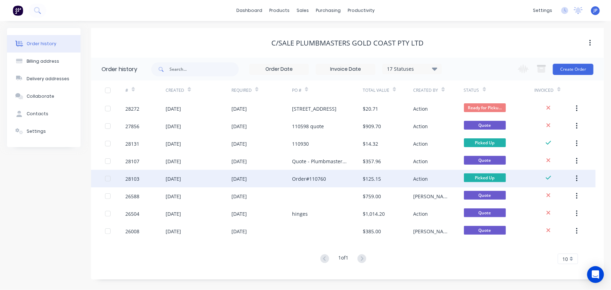
click at [578, 180] on button "button" at bounding box center [576, 178] width 16 height 13
click at [546, 200] on div "Archive" at bounding box center [552, 197] width 54 height 10
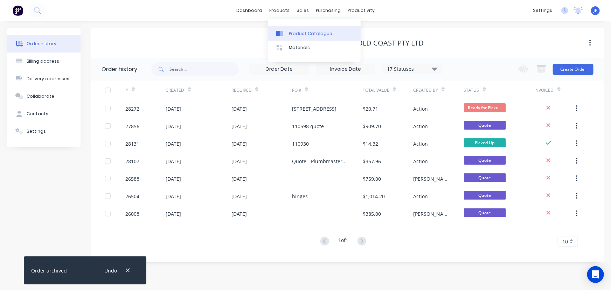
click at [298, 36] on div "Product Catalogue" at bounding box center [310, 33] width 43 height 6
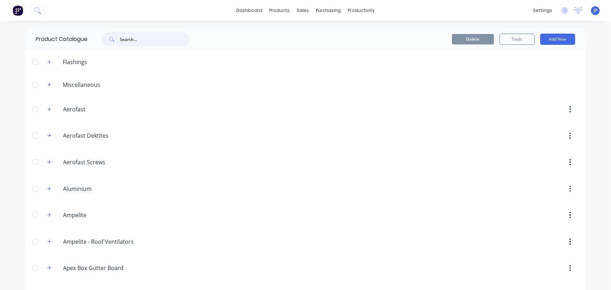
click at [139, 38] on input "text" at bounding box center [154, 39] width 69 height 14
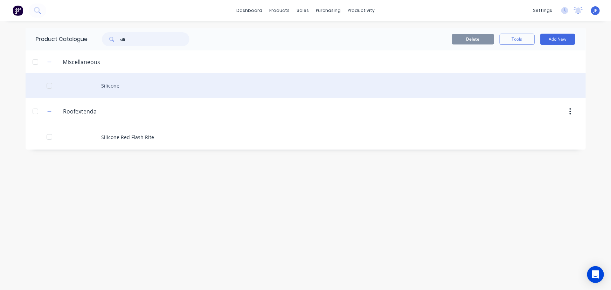
type input "sili"
click at [112, 87] on div "Silicone" at bounding box center [306, 85] width 560 height 25
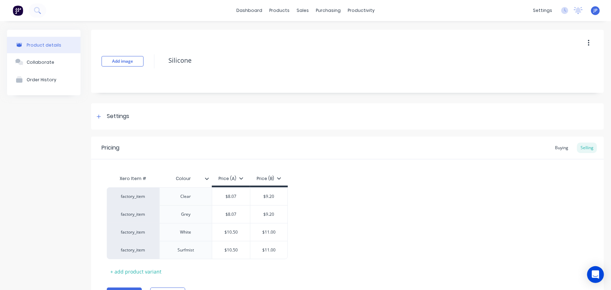
type textarea "x"
click at [312, 47] on div "Customers" at bounding box center [324, 47] width 25 height 6
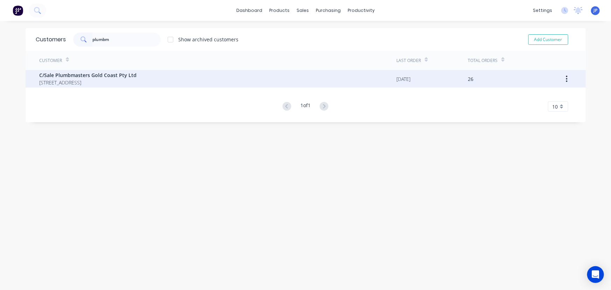
type input "plumbm"
click at [109, 77] on span "C/Sale Plumbmasters Gold Coast Pty Ltd" at bounding box center [88, 74] width 97 height 7
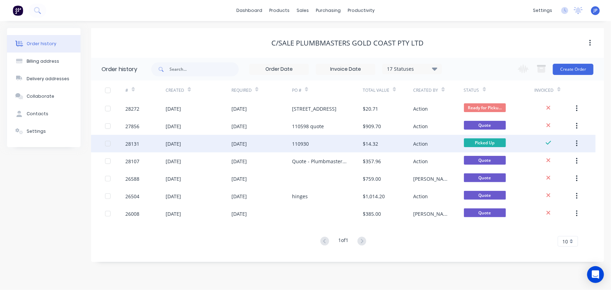
click at [188, 148] on div "[DATE]" at bounding box center [199, 143] width 66 height 17
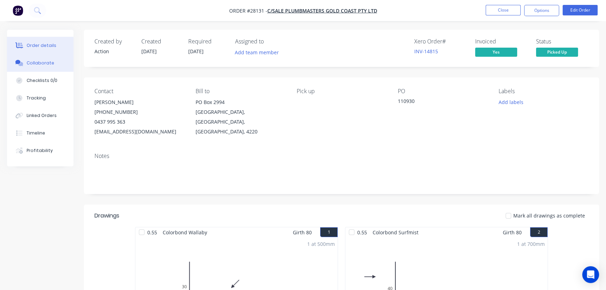
click at [56, 64] on button "Collaborate" at bounding box center [40, 62] width 66 height 17
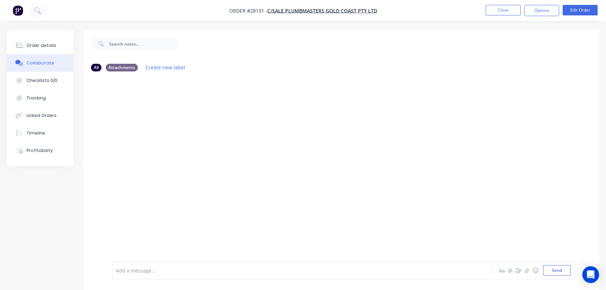
click at [132, 272] on div at bounding box center [286, 270] width 341 height 7
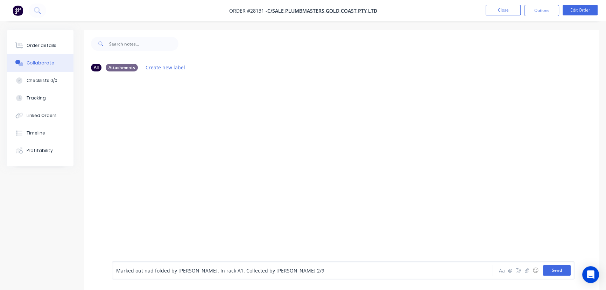
click at [559, 269] on button "Send" at bounding box center [557, 270] width 28 height 10
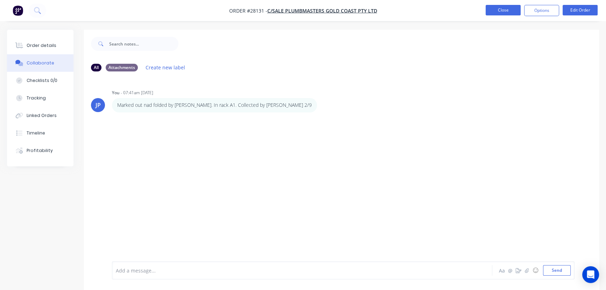
click at [501, 8] on button "Close" at bounding box center [503, 10] width 35 height 10
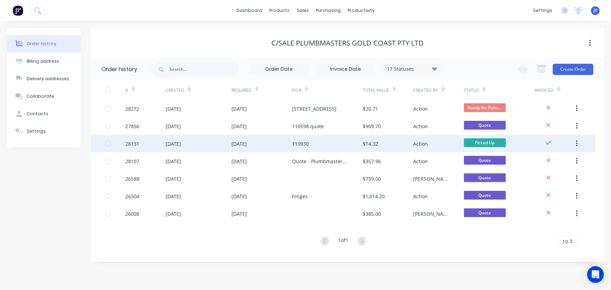
click at [578, 140] on button "button" at bounding box center [576, 143] width 16 height 13
click at [549, 161] on div "Archive" at bounding box center [552, 162] width 54 height 10
